Goal: Task Accomplishment & Management: Use online tool/utility

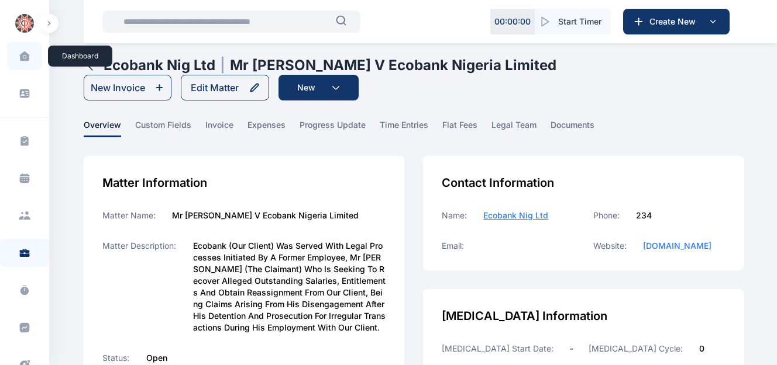
click at [23, 60] on icon at bounding box center [24, 55] width 10 height 9
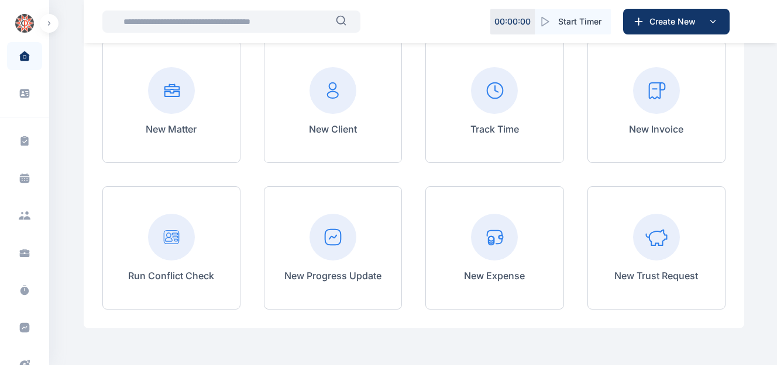
scroll to position [129, 0]
click at [659, 85] on rect at bounding box center [656, 90] width 47 height 47
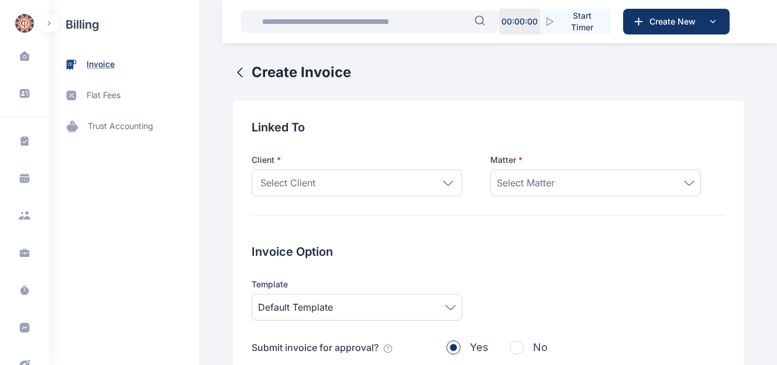
click at [119, 61] on span "invoice" at bounding box center [124, 64] width 150 height 31
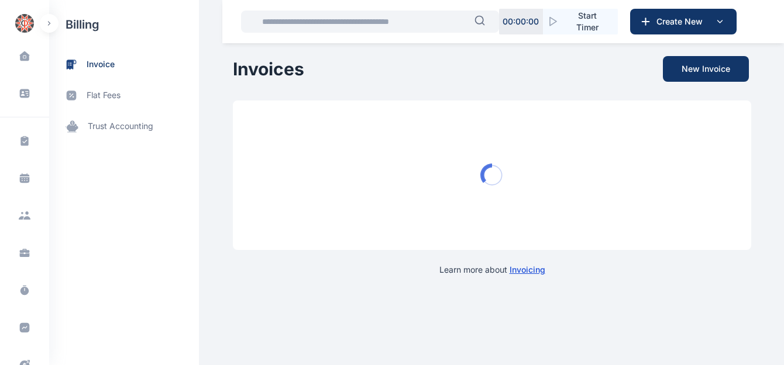
click at [107, 63] on span "invoice" at bounding box center [101, 64] width 28 height 12
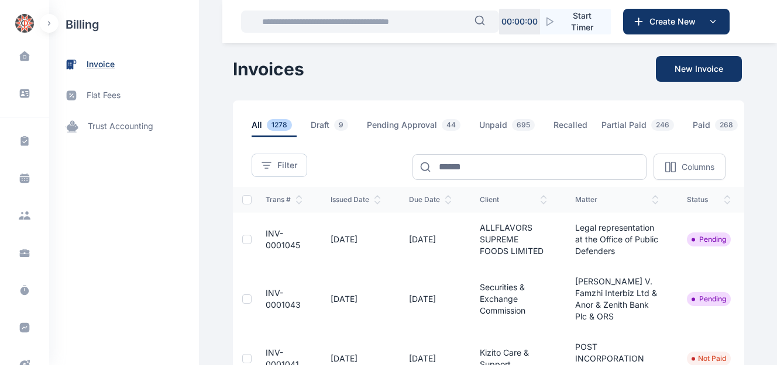
click at [109, 62] on span "invoice" at bounding box center [101, 64] width 28 height 12
click at [691, 68] on button "New Invoice" at bounding box center [699, 69] width 86 height 26
